Goal: Transaction & Acquisition: Purchase product/service

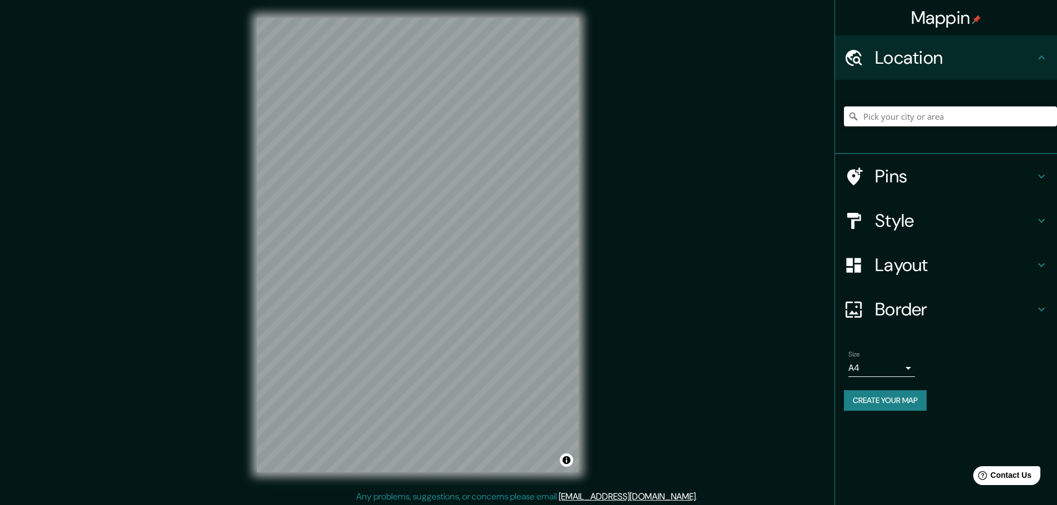
click at [584, 394] on div "© Mapbox © OpenStreetMap Improve this map" at bounding box center [417, 245] width 357 height 490
click at [398, 339] on div "© Mapbox © OpenStreetMap Improve this map" at bounding box center [417, 245] width 357 height 490
drag, startPoint x: 252, startPoint y: 200, endPoint x: 592, endPoint y: 354, distance: 374.1
click at [596, 354] on div "© Mapbox © OpenStreetMap Improve this map" at bounding box center [417, 245] width 357 height 490
click at [592, 407] on div "© Mapbox © OpenStreetMap Improve this map" at bounding box center [417, 245] width 357 height 490
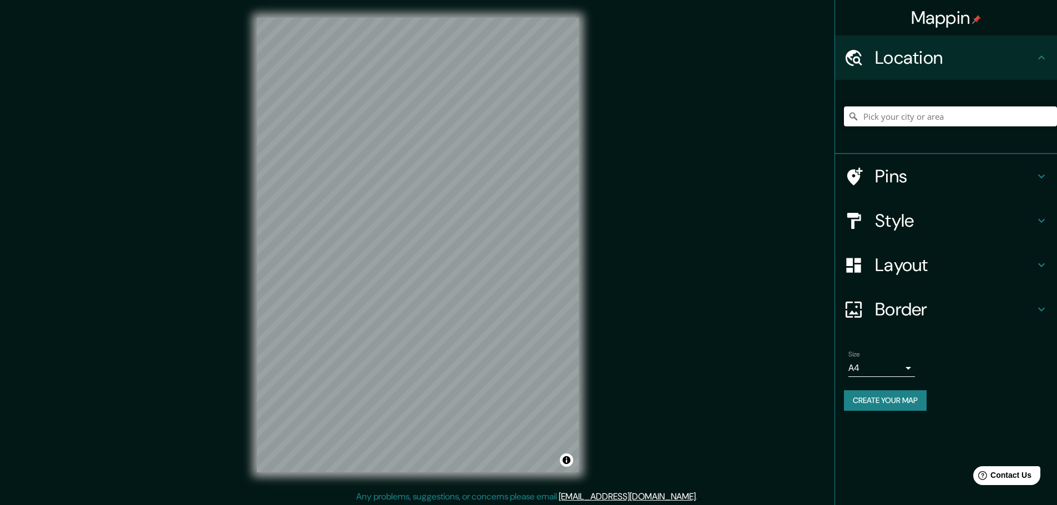
click at [245, 140] on div "© Mapbox © OpenStreetMap Improve this map" at bounding box center [417, 245] width 357 height 490
click at [620, 361] on div "Mappin Location Pins Style Layout Border Choose a border. Hint : you can make l…" at bounding box center [528, 254] width 1057 height 508
click at [971, 118] on input "Pick your city or area" at bounding box center [950, 117] width 213 height 20
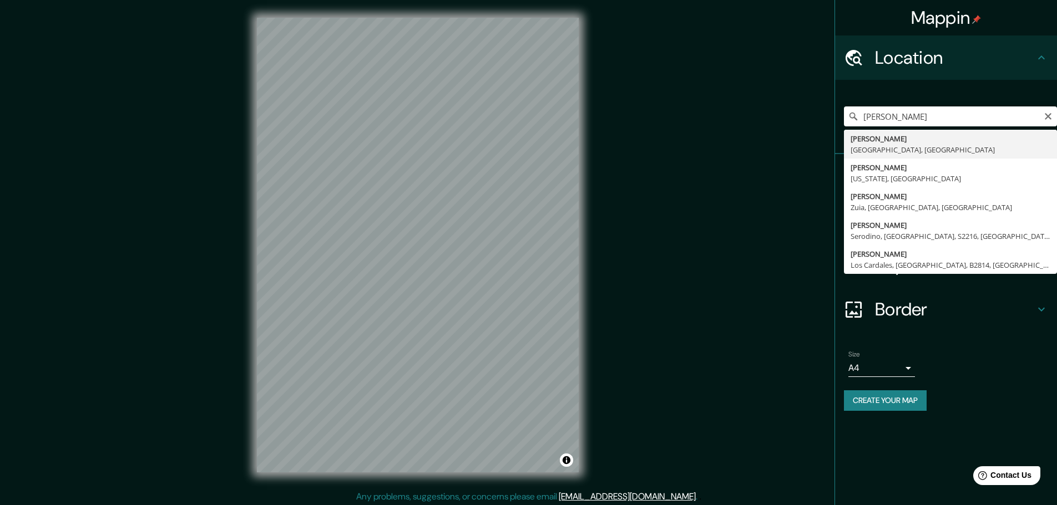
type input "[PERSON_NAME], [GEOGRAPHIC_DATA], [GEOGRAPHIC_DATA]"
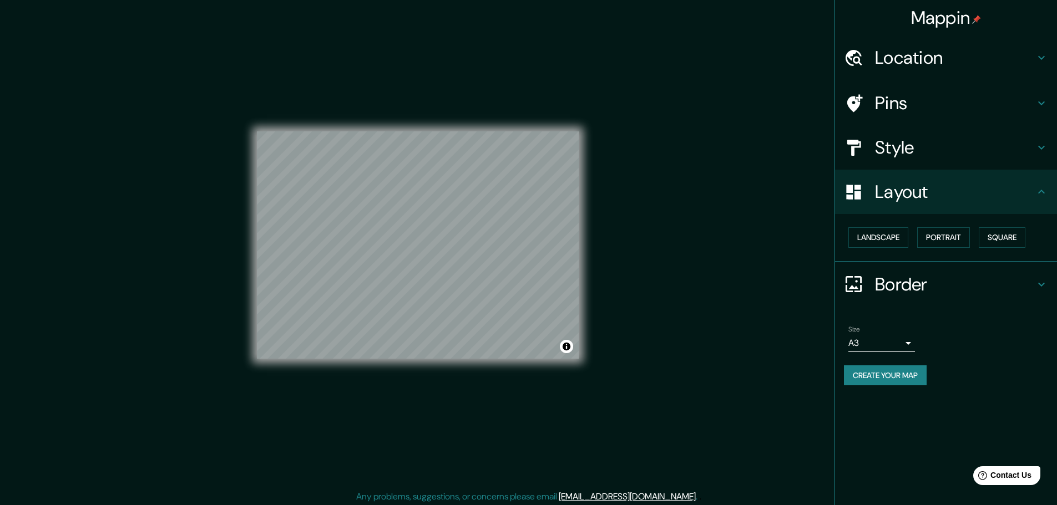
click at [622, 397] on div "Mappin Location Pins Style Layout Landscape Portrait Square Border Choose a bor…" at bounding box center [528, 254] width 1057 height 508
click at [613, 327] on div "Mappin Location Pins Style Layout Landscape Portrait Square Border Choose a bor…" at bounding box center [528, 254] width 1057 height 508
click at [540, 96] on div "© Mapbox © OpenStreetMap Improve this map" at bounding box center [418, 245] width 322 height 455
click at [469, 372] on div "© Mapbox © OpenStreetMap Improve this map" at bounding box center [418, 245] width 322 height 455
click at [235, 312] on div "Mappin Location Pins Style Layout Landscape Portrait Square Border Choose a bor…" at bounding box center [528, 254] width 1057 height 508
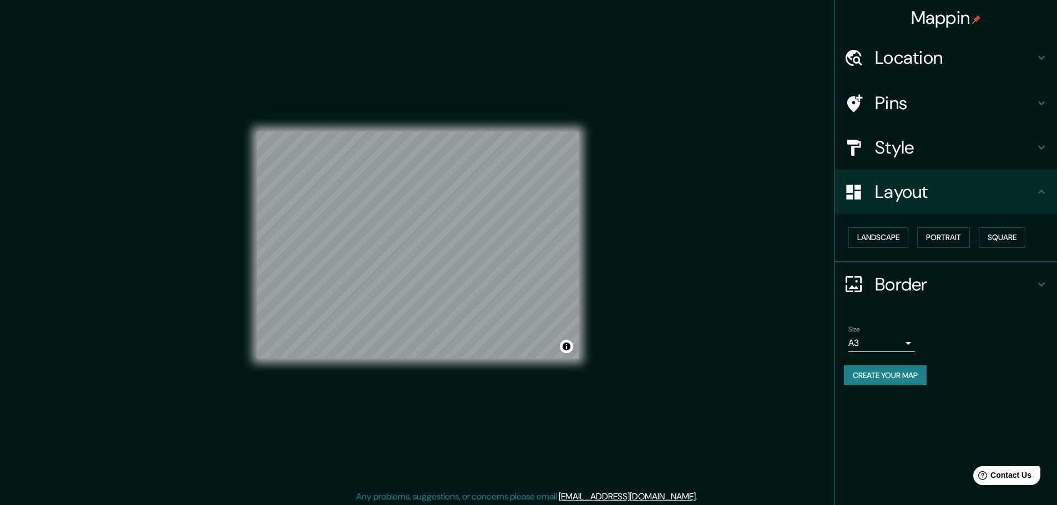
click at [620, 130] on div "Mappin Location Pins Style Layout Landscape Portrait Square Border Choose a bor…" at bounding box center [528, 254] width 1057 height 508
click at [615, 364] on div "Mappin Location Pins Style Layout Landscape Portrait Square Border Choose a bor…" at bounding box center [528, 254] width 1057 height 508
click at [128, 427] on div "Mappin Location Pins Style Layout Landscape Portrait Square Border Choose a bor…" at bounding box center [528, 254] width 1057 height 508
click at [569, 438] on div "© Mapbox © OpenStreetMap Improve this map" at bounding box center [418, 245] width 322 height 455
click at [615, 382] on div "Mappin Location Pins Style Layout Landscape Portrait Square Border Choose a bor…" at bounding box center [528, 254] width 1057 height 508
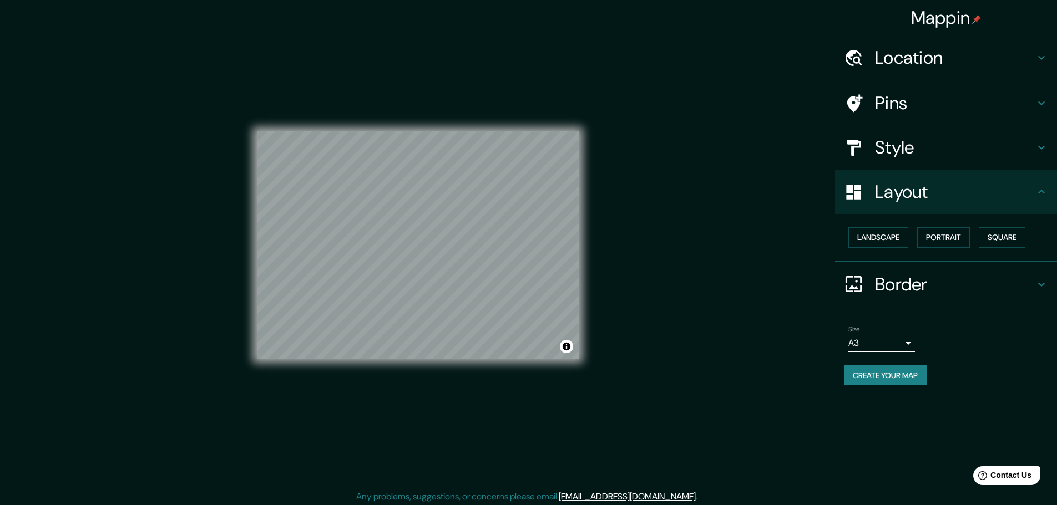
click at [445, 389] on div "© Mapbox © OpenStreetMap Improve this map" at bounding box center [418, 245] width 322 height 455
click at [642, 268] on div "Mappin Location Pins Style Layout Landscape Portrait Square Border Choose a bor…" at bounding box center [528, 254] width 1057 height 508
click at [103, 280] on div "Mappin Location Pins Style Layout Landscape Portrait Square Border Choose a bor…" at bounding box center [528, 254] width 1057 height 508
click at [532, 477] on div "© Mapbox © OpenStreetMap Improve this map" at bounding box center [417, 245] width 357 height 490
click at [514, 374] on div "© Mapbox © OpenStreetMap Improve this map" at bounding box center [418, 245] width 322 height 455
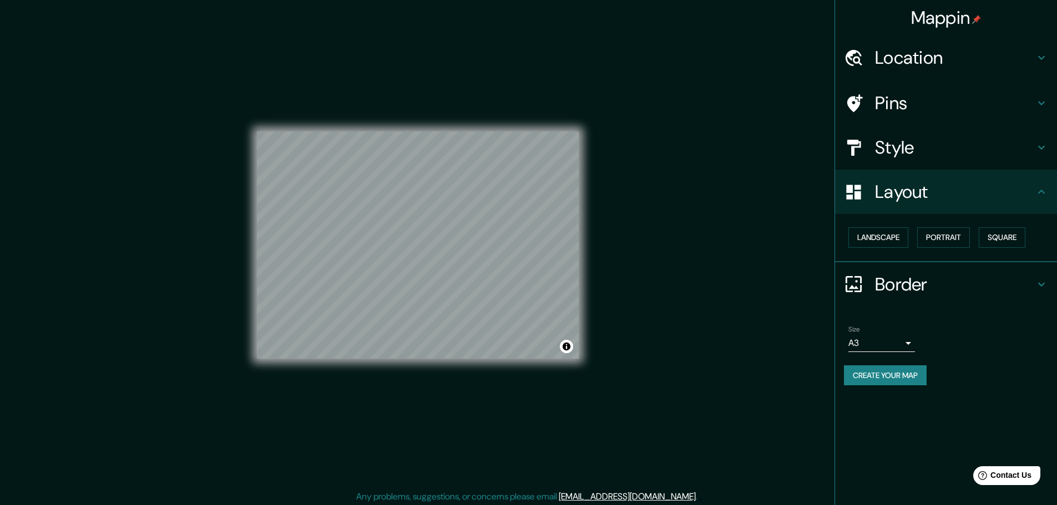
click at [85, 432] on div "Mappin Location Pins Style Layout Landscape Portrait Square Border Choose a bor…" at bounding box center [528, 254] width 1057 height 508
click at [385, 115] on div "© Mapbox © OpenStreetMap Improve this map" at bounding box center [418, 245] width 322 height 455
click at [617, 0] on html "Mappin Location Pins Style Layout Landscape Portrait Square Border Choose a bor…" at bounding box center [528, 252] width 1057 height 505
click at [465, 128] on div "© Mapbox © OpenStreetMap Improve this map" at bounding box center [418, 245] width 322 height 455
